Goal: Task Accomplishment & Management: Complete application form

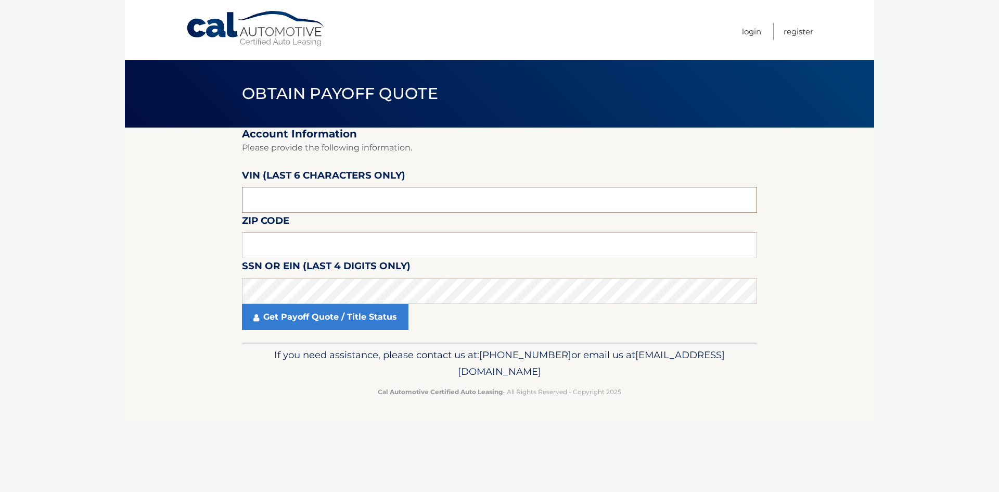
drag, startPoint x: 261, startPoint y: 202, endPoint x: 204, endPoint y: 202, distance: 56.7
click at [203, 204] on section "Account Information Please provide the following information. VIN (last 6 chara…" at bounding box center [499, 235] width 749 height 215
paste input "2T2AGC"
drag, startPoint x: 180, startPoint y: 207, endPoint x: 163, endPoint y: 206, distance: 16.7
click at [163, 207] on section "Account Information Please provide the following information. VIN (last 6 chara…" at bounding box center [499, 235] width 749 height 215
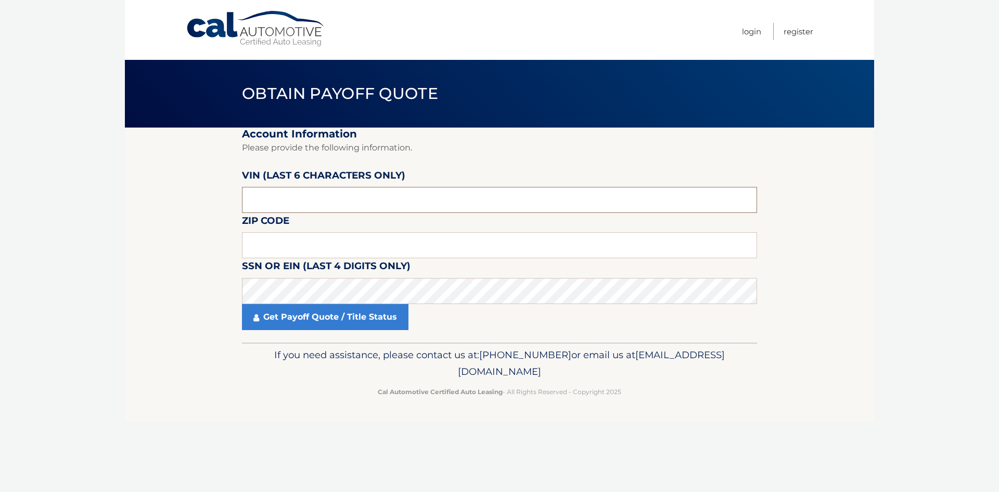
type input "2T2AGC"
click at [286, 241] on input "text" at bounding box center [499, 245] width 515 height 26
click at [251, 247] on input "text" at bounding box center [499, 245] width 515 height 26
type input "11742"
click button "For Originating Dealer" at bounding box center [0, 0] width 0 height 0
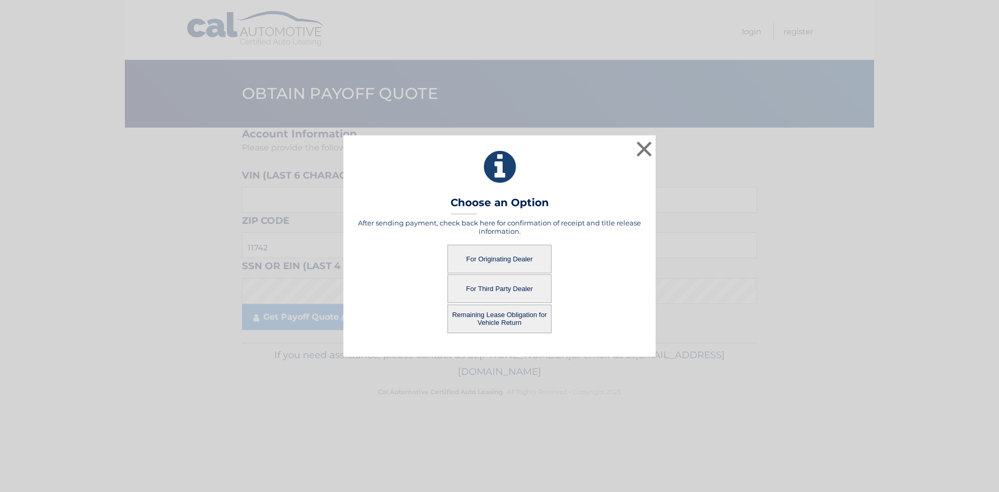
click at [483, 264] on button "For Originating Dealer" at bounding box center [500, 259] width 104 height 29
click at [486, 261] on button "For Originating Dealer" at bounding box center [500, 259] width 104 height 29
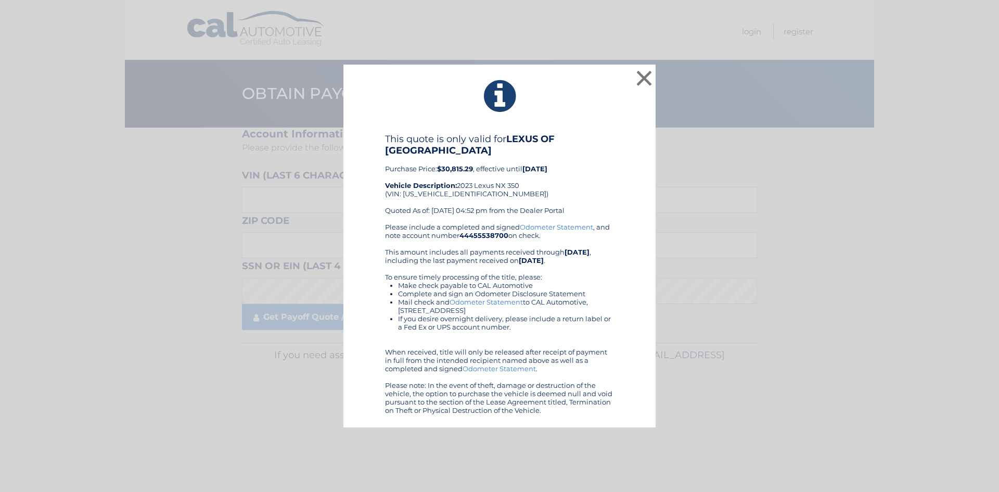
drag, startPoint x: 0, startPoint y: 0, endPoint x: 499, endPoint y: 258, distance: 561.9
click at [495, 259] on div "Please include a completed and signed Odometer Statement , and note account num…" at bounding box center [499, 319] width 229 height 192
click at [647, 78] on button "×" at bounding box center [644, 78] width 21 height 21
